Goal: Task Accomplishment & Management: Use online tool/utility

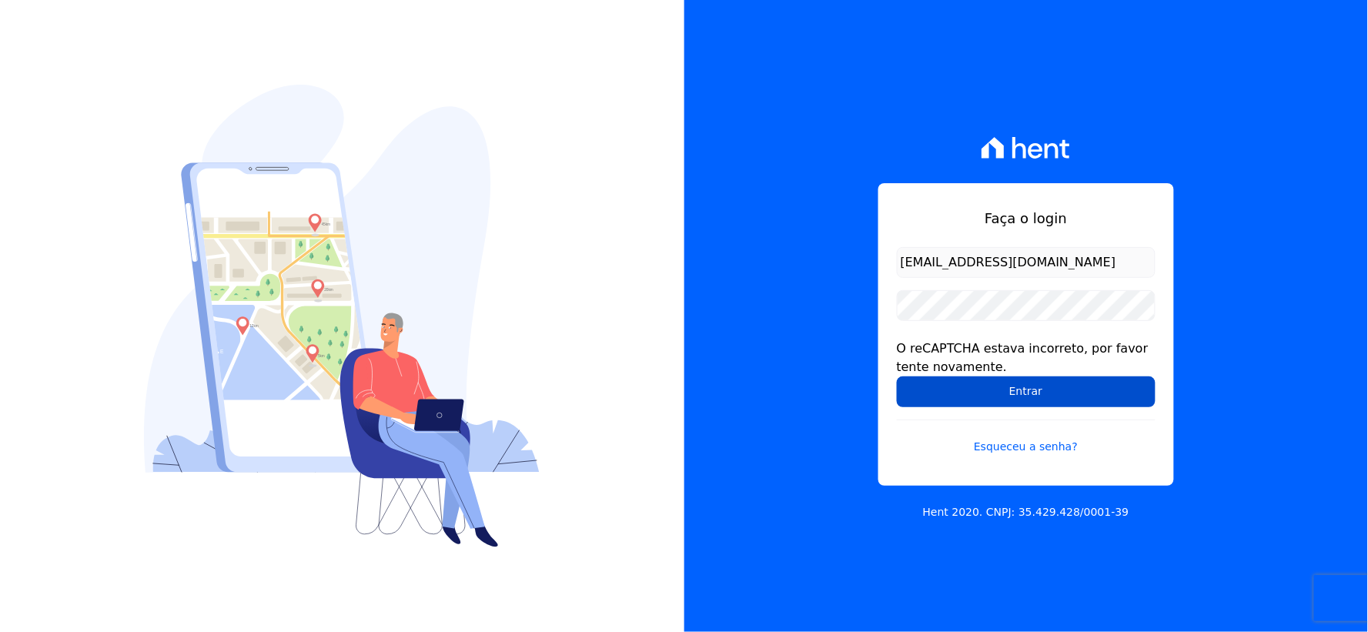
click at [939, 404] on input "Entrar" at bounding box center [1026, 391] width 259 height 31
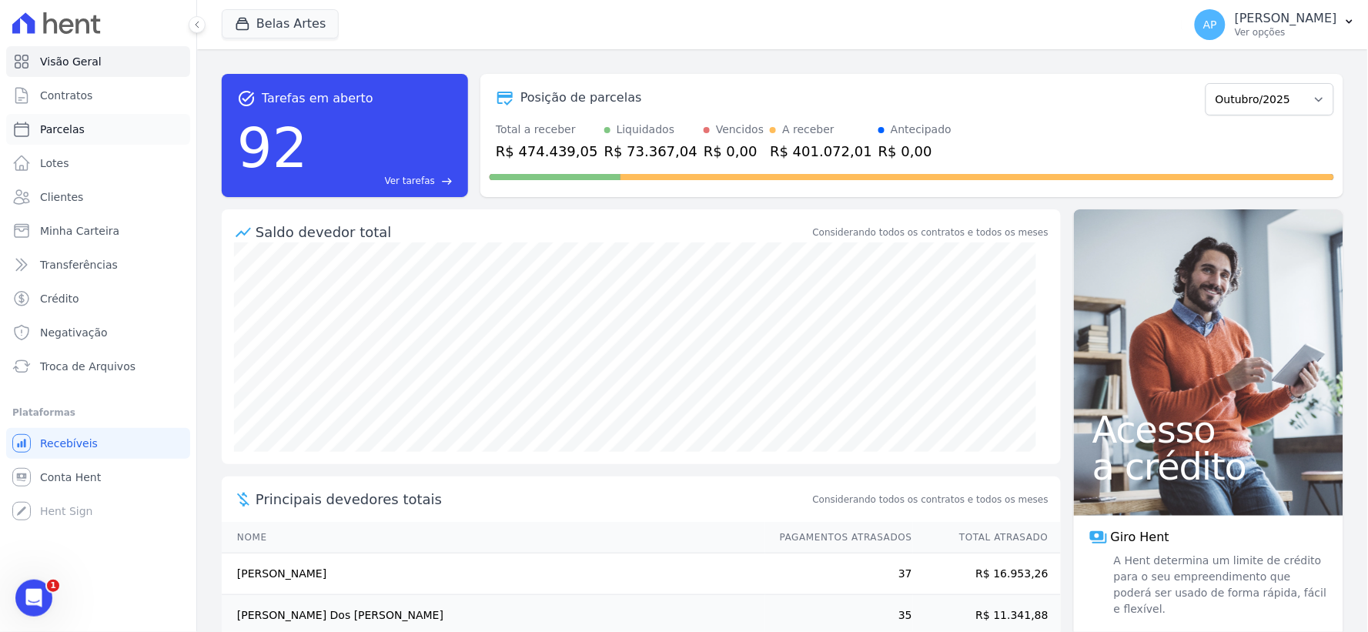
click at [69, 133] on span "Parcelas" at bounding box center [62, 129] width 45 height 15
select select
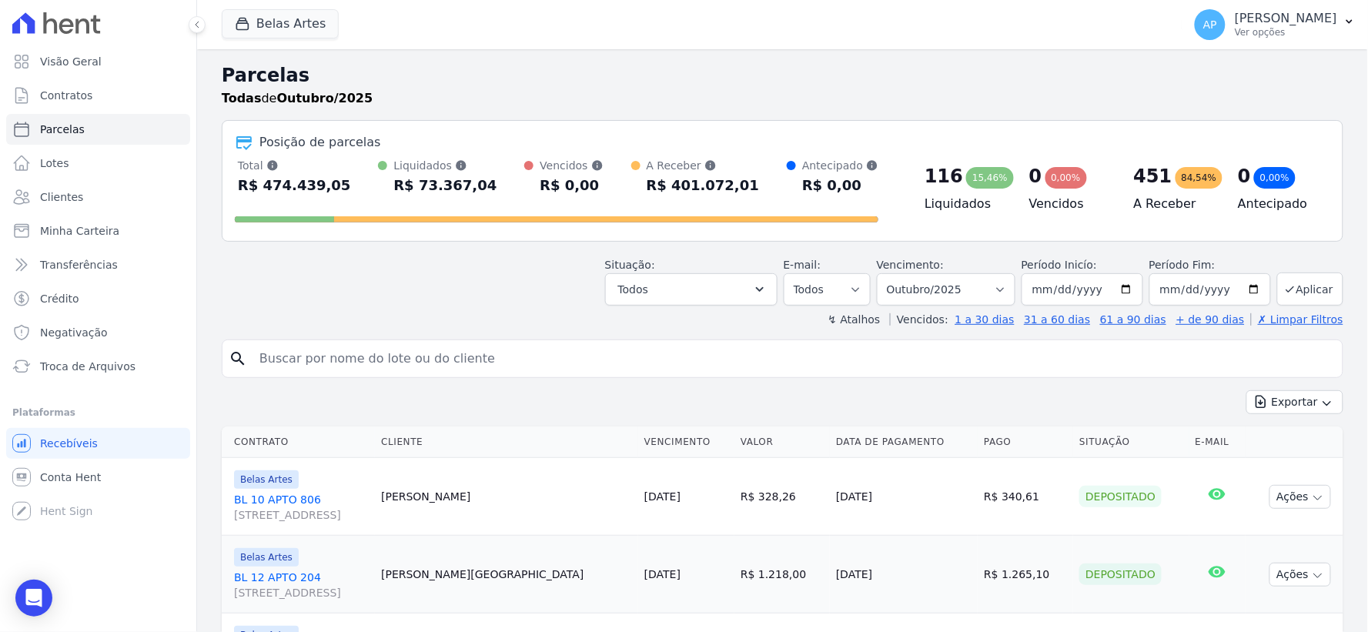
click at [383, 352] on input "search" at bounding box center [793, 358] width 1086 height 31
paste input "[PERSON_NAME] [PERSON_NAME] Durex"
type input "[PERSON_NAME] [PERSON_NAME] Durex"
select select
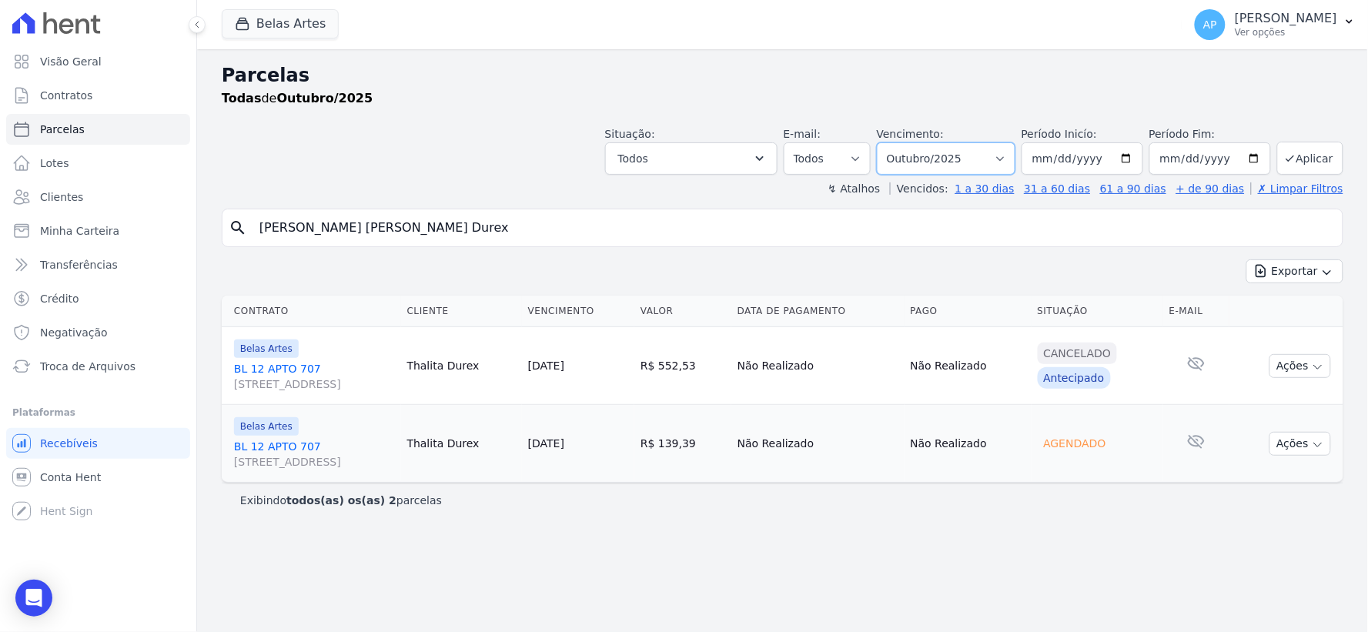
click at [965, 158] on select "Filtrar por período ──────── Todos os meses Setembro/2022 Outubro/2022 Novembro…" at bounding box center [946, 158] width 139 height 32
select select "09/2025"
click at [899, 142] on select "Filtrar por período ──────── Todos os meses Setembro/2022 Outubro/2022 Novembro…" at bounding box center [946, 158] width 139 height 32
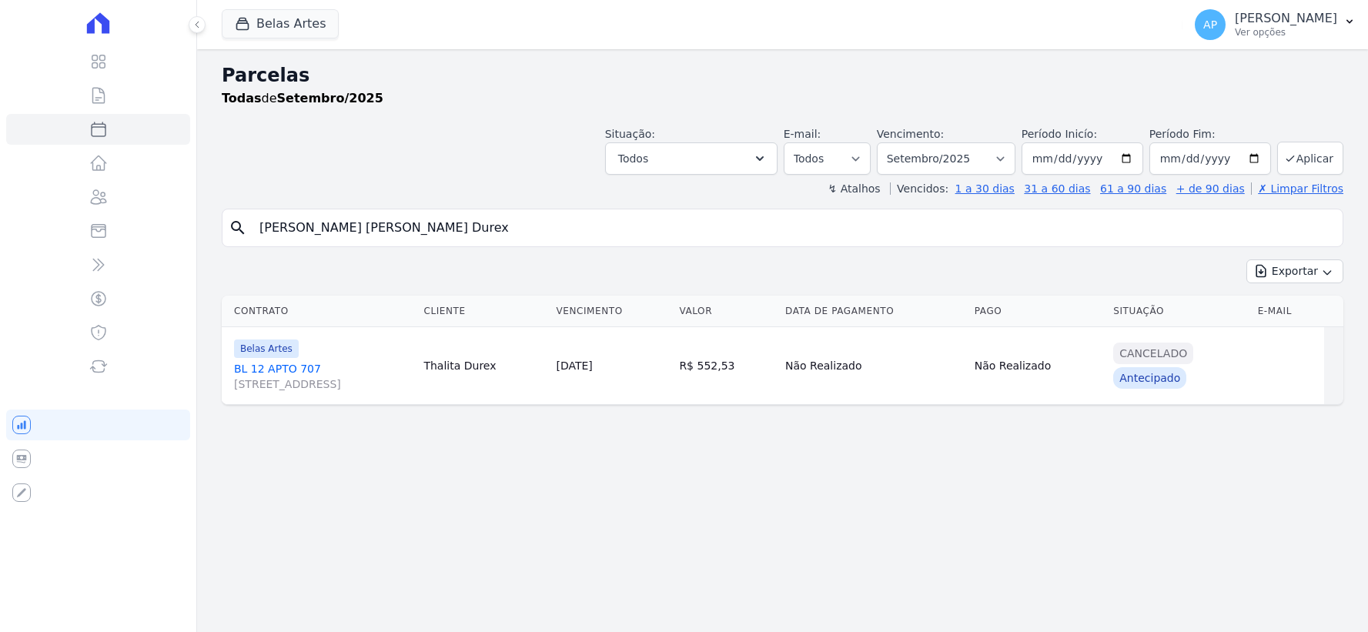
select select
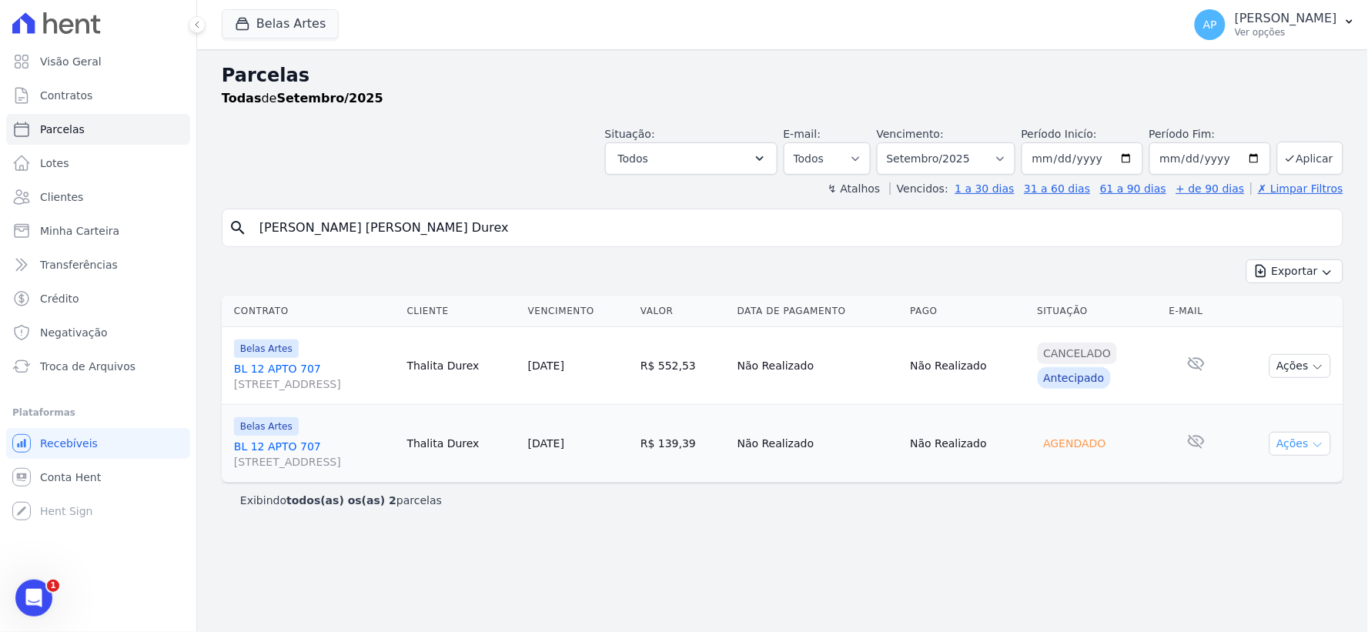
click at [1305, 446] on button "Ações" at bounding box center [1300, 444] width 62 height 24
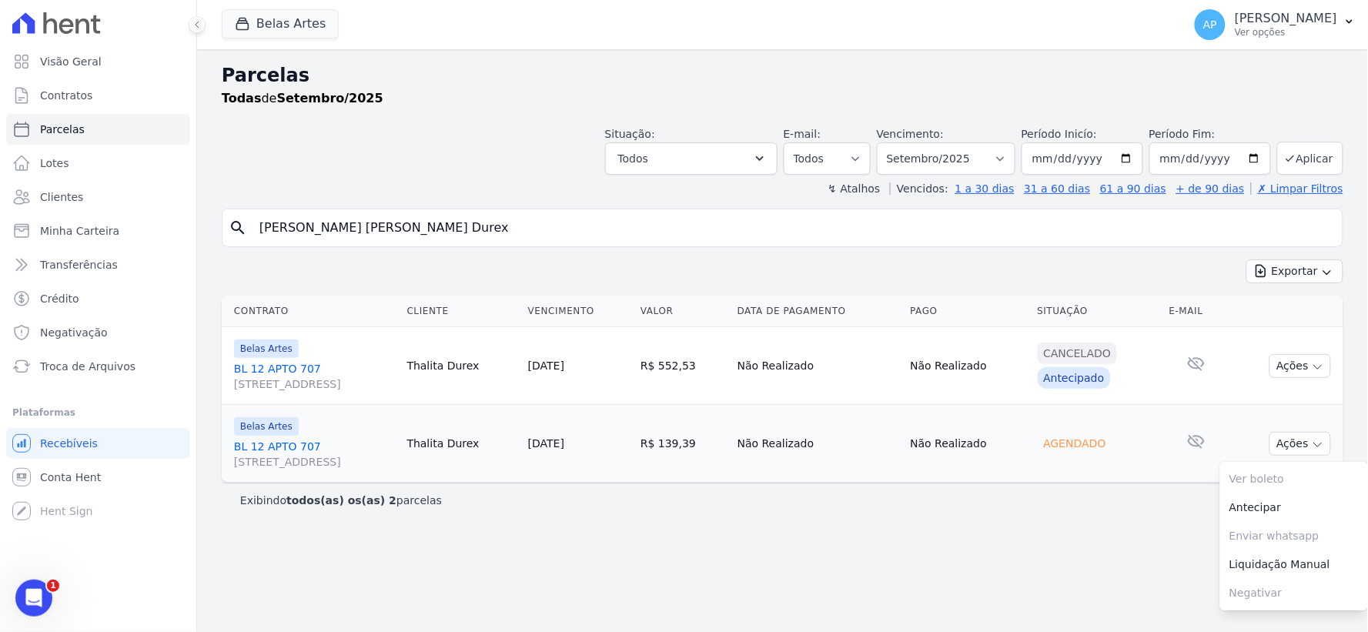
click at [240, 445] on link "BL 12 APTO 707 Rua 16, 1144, Fortaleza" at bounding box center [314, 454] width 161 height 31
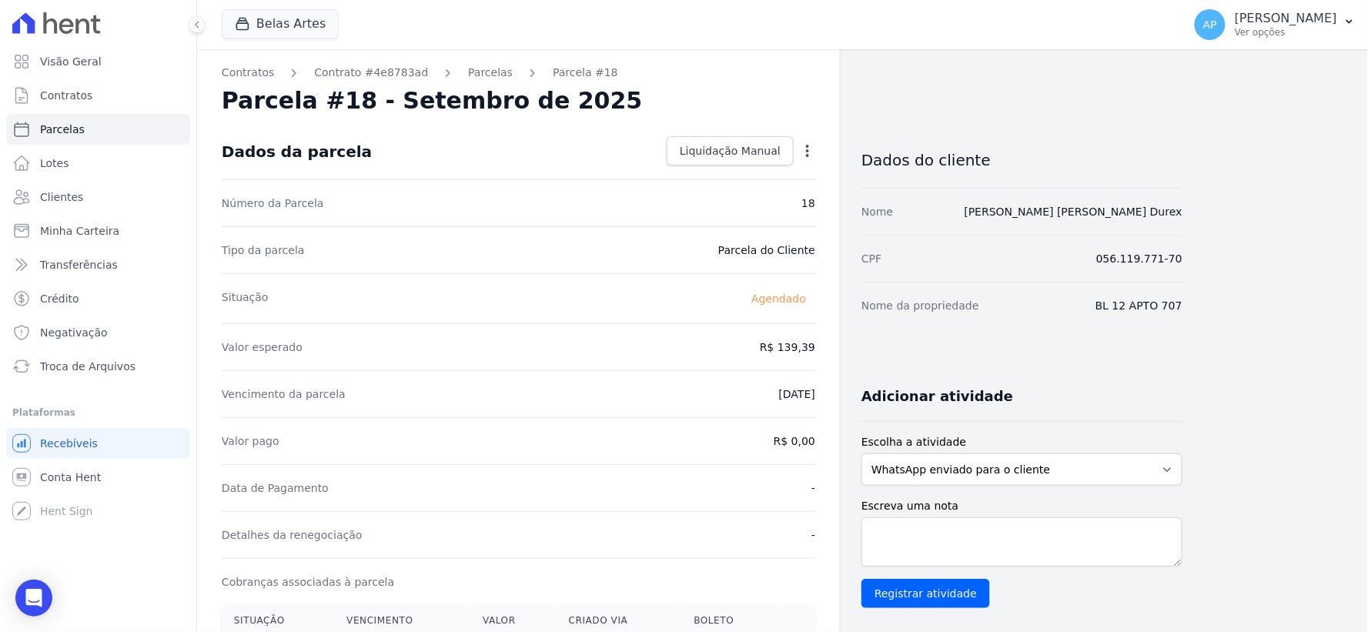
click at [807, 152] on icon "button" at bounding box center [807, 150] width 15 height 15
click at [712, 170] on link "Alterar" at bounding box center [741, 172] width 135 height 28
click at [704, 145] on span "Cancelar" at bounding box center [715, 150] width 48 height 15
click at [803, 148] on icon "button" at bounding box center [807, 150] width 15 height 15
click at [770, 200] on link "Antecipar" at bounding box center [741, 200] width 135 height 28
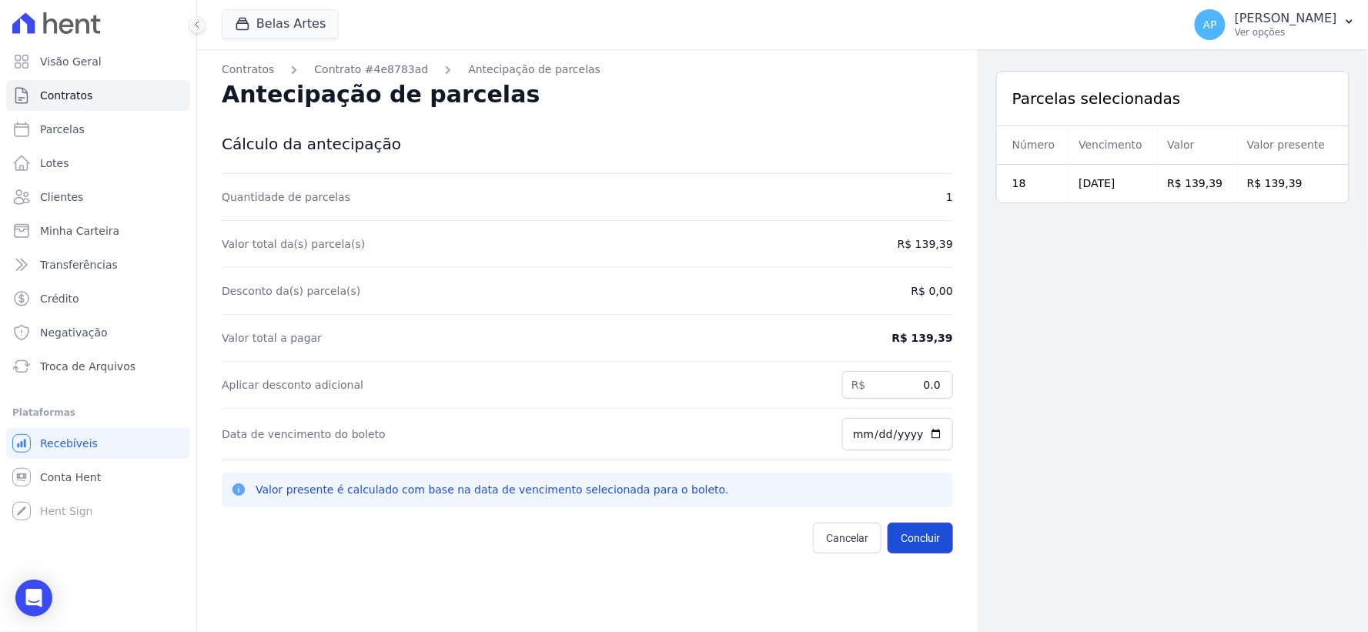
click at [888, 547] on button "Concluir" at bounding box center [920, 538] width 65 height 31
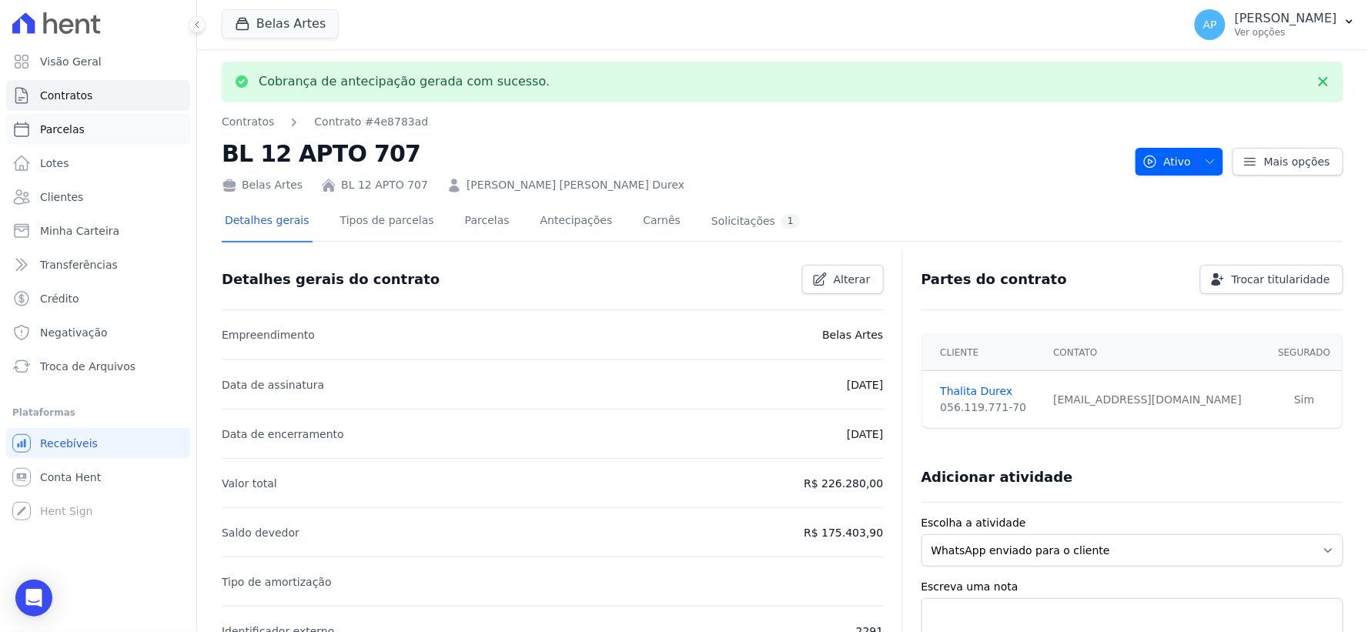
click at [59, 129] on span "Parcelas" at bounding box center [62, 129] width 45 height 15
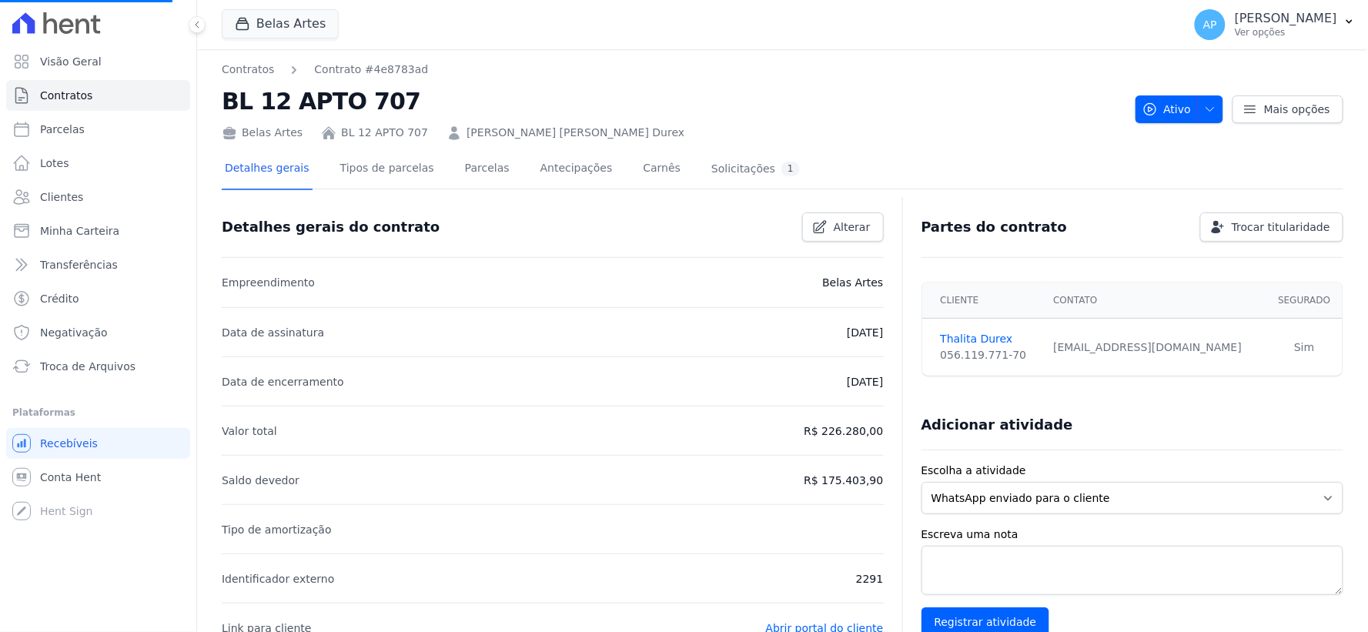
select select
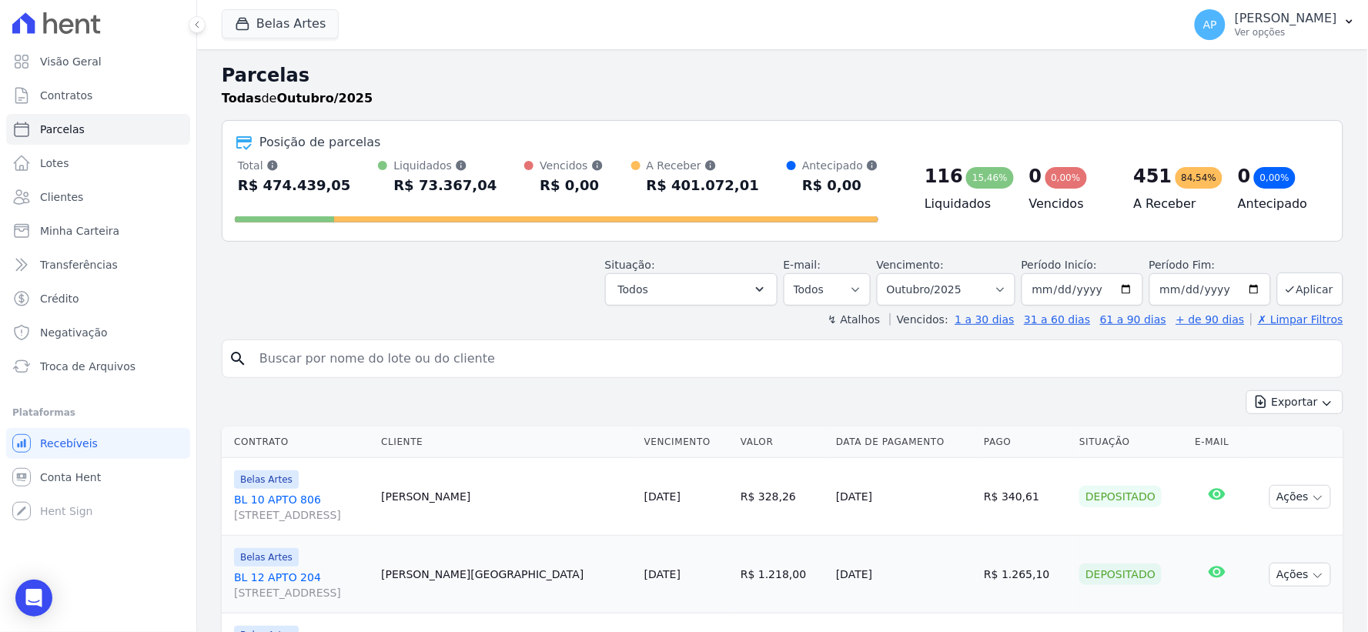
click at [491, 360] on input "search" at bounding box center [793, 358] width 1086 height 31
paste input "[PERSON_NAME] [PERSON_NAME] Durex"
type input "[PERSON_NAME] [PERSON_NAME] Durex"
select select
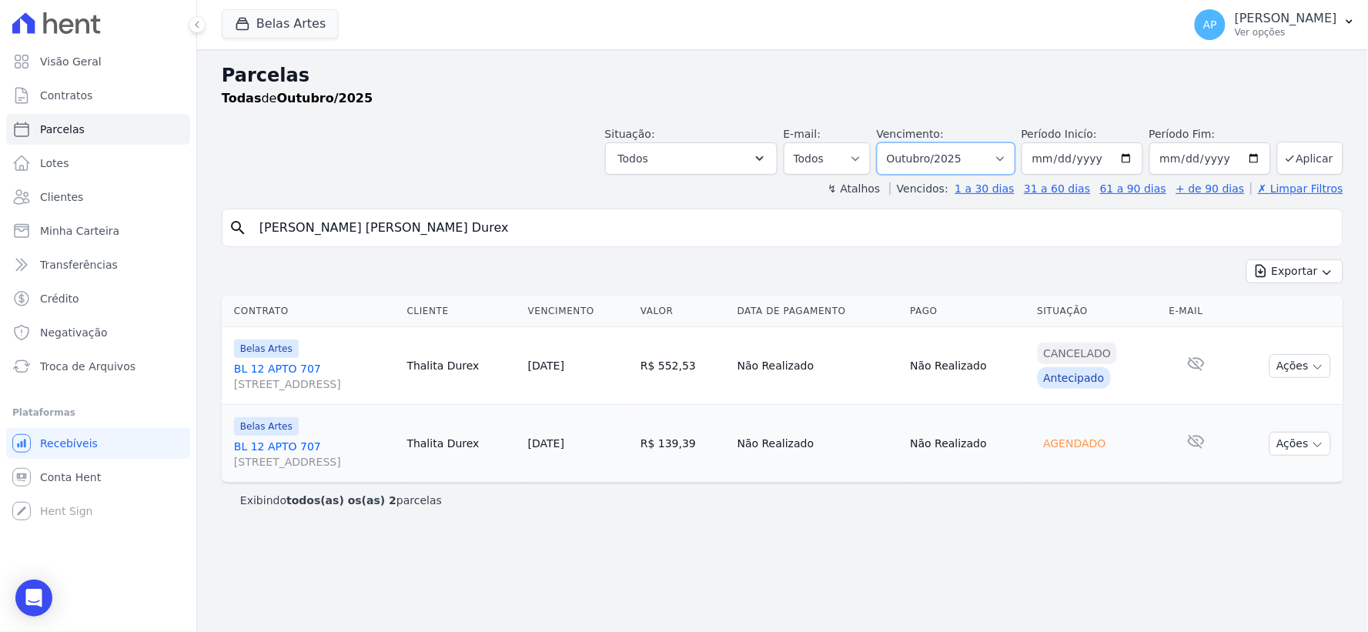
click at [958, 159] on select "Filtrar por período ──────── Todos os meses Setembro/2022 Outubro/2022 Novembro…" at bounding box center [946, 158] width 139 height 32
select select "09/2025"
click at [899, 142] on select "Filtrar por período ──────── Todos os meses Setembro/2022 Outubro/2022 Novembro…" at bounding box center [946, 158] width 139 height 32
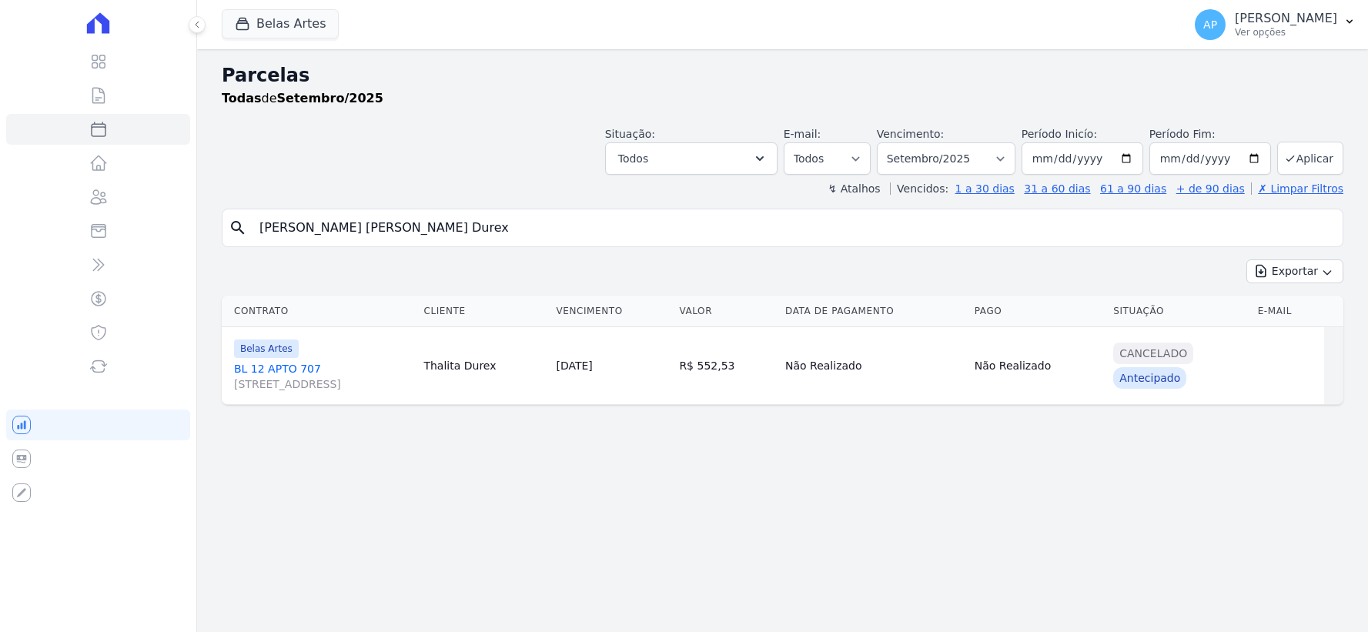
select select
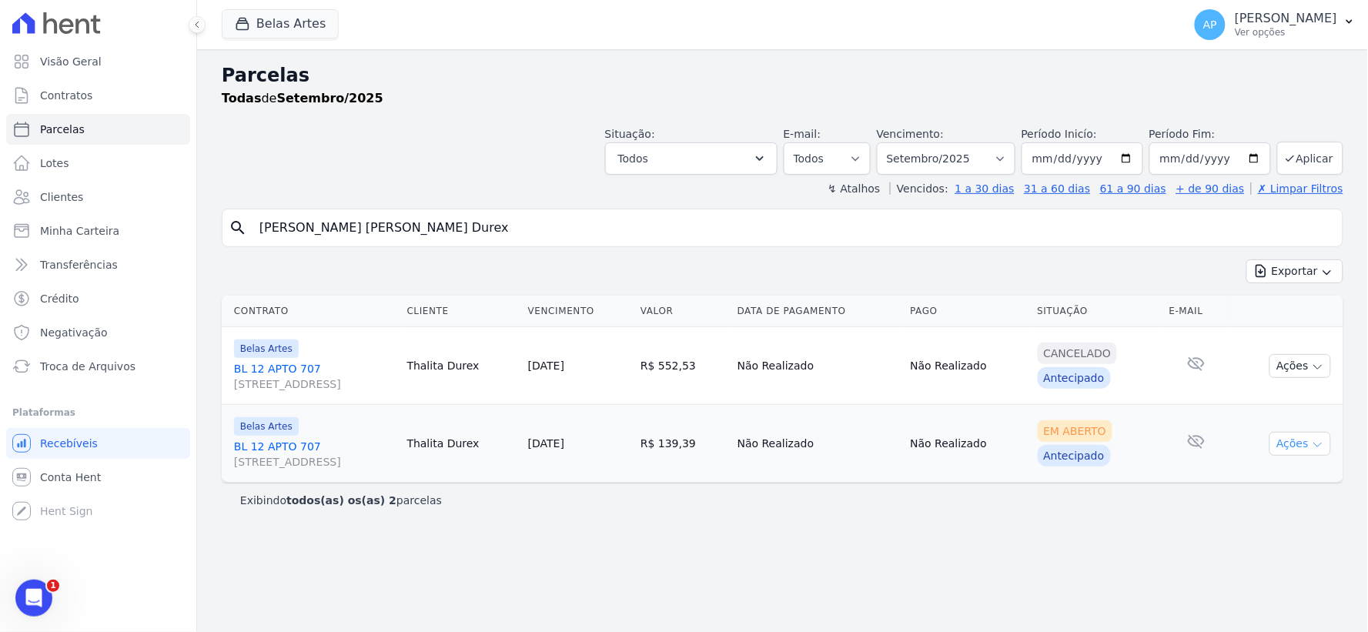
click at [1286, 444] on button "Ações" at bounding box center [1300, 444] width 62 height 24
click at [1279, 479] on link "Ver boleto" at bounding box center [1294, 479] width 148 height 28
